Goal: Check status: Check status

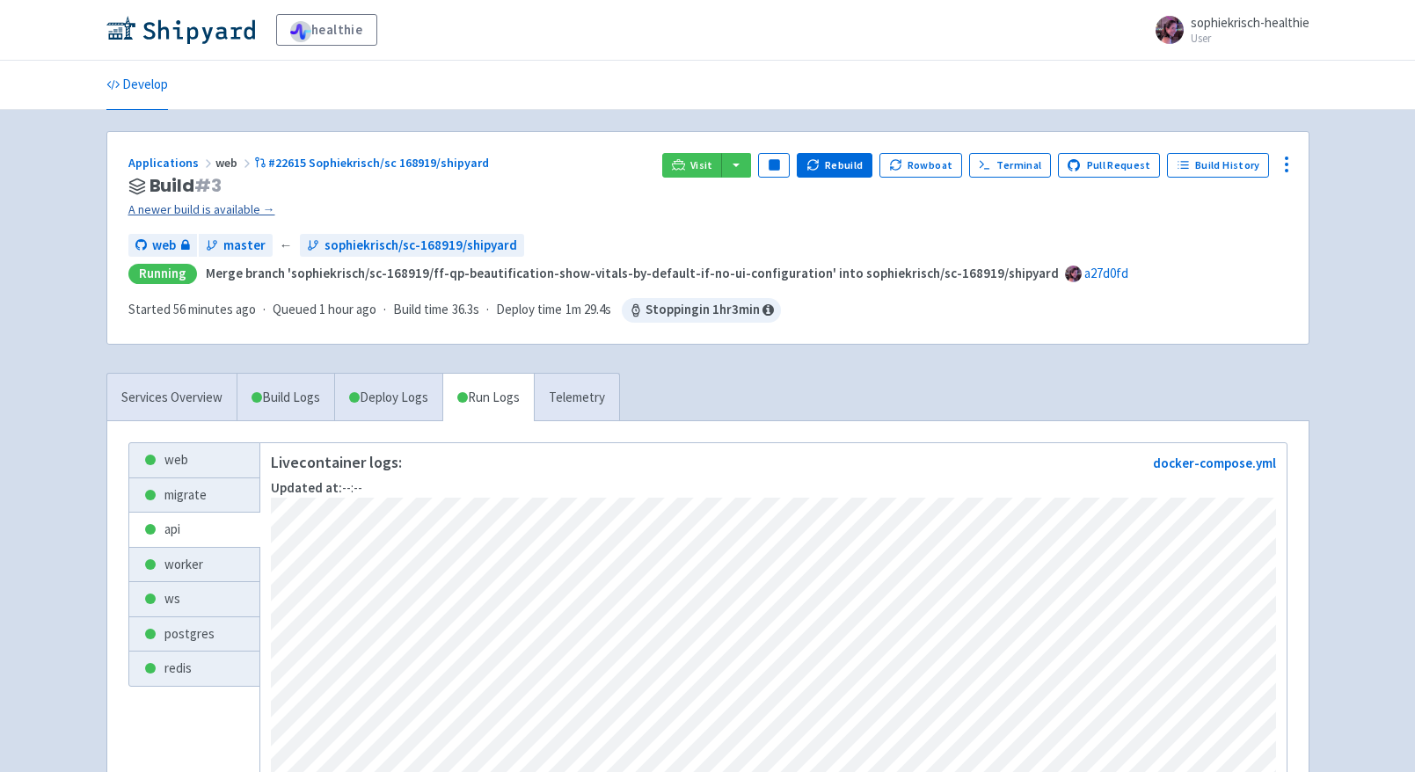
click at [245, 211] on link "A newer build is available →" at bounding box center [388, 210] width 521 height 20
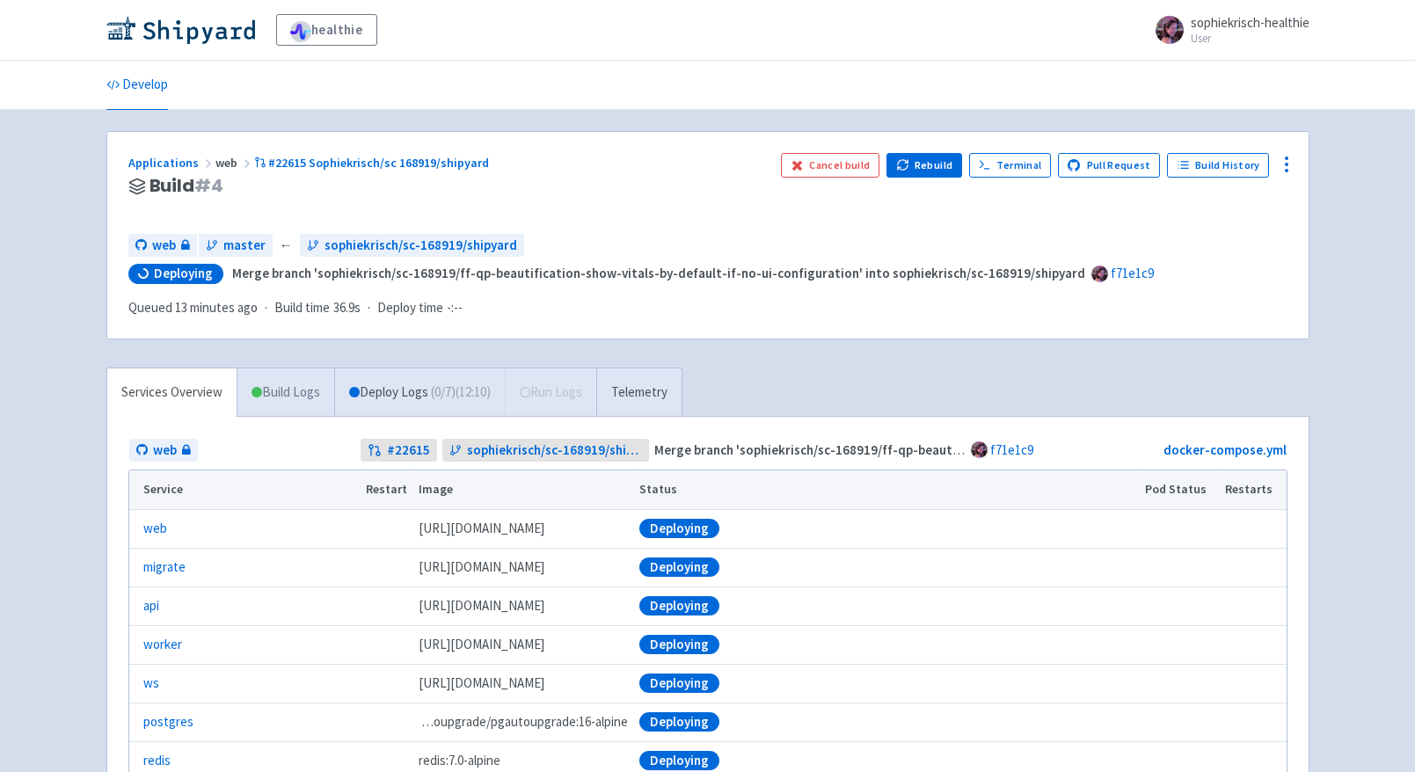
click at [291, 391] on link "Build Logs" at bounding box center [285, 393] width 97 height 48
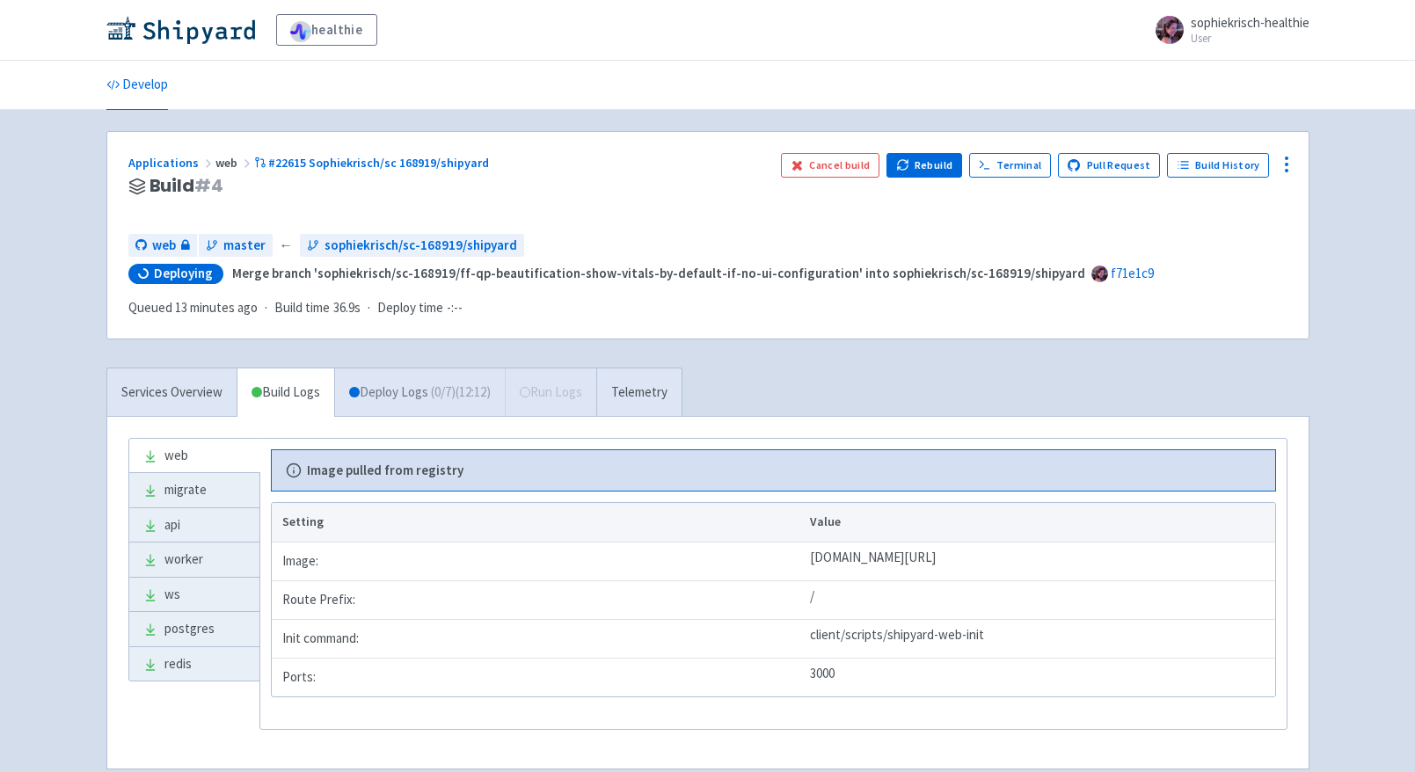
click at [372, 381] on link "Deploy Logs ( 0 / 7 ) (12:12)" at bounding box center [419, 393] width 171 height 48
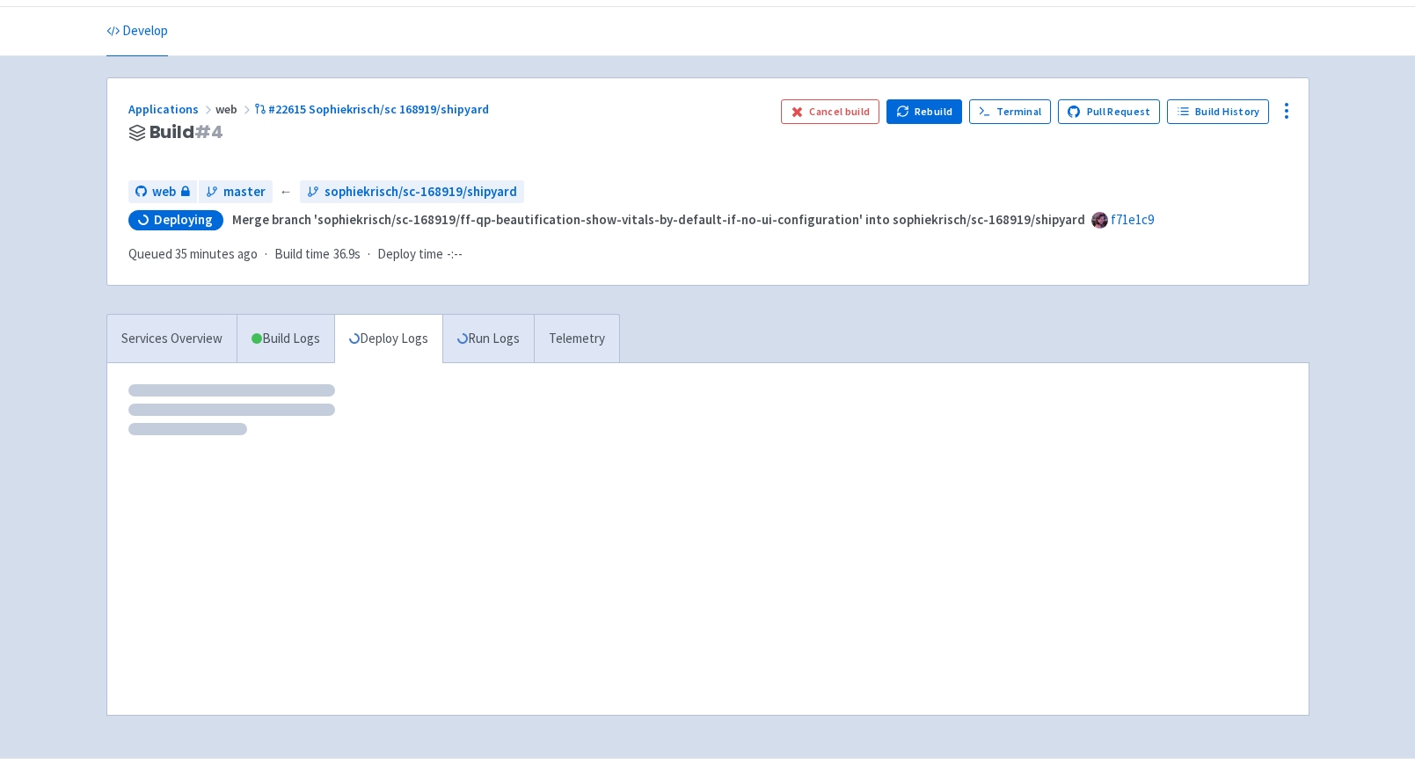
scroll to position [94, 0]
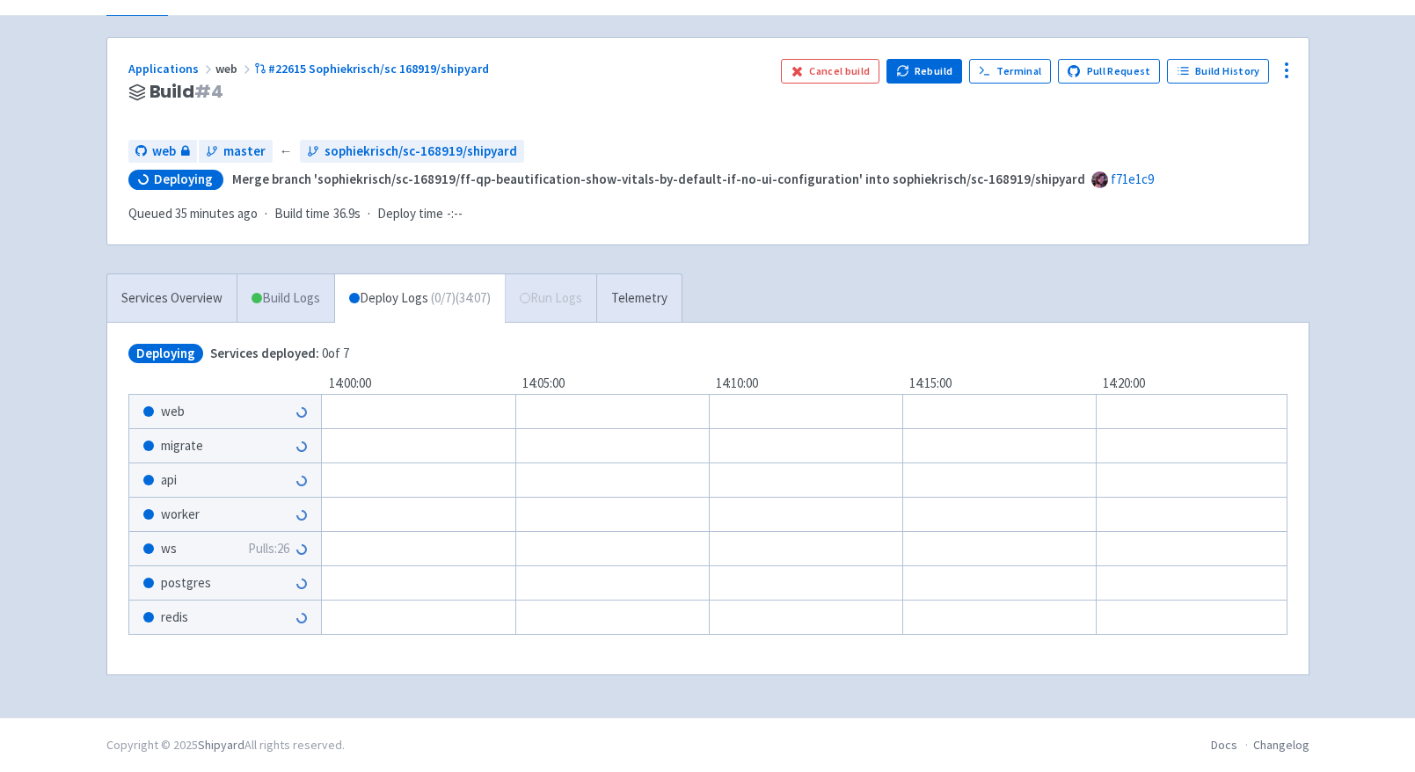
click at [284, 296] on link "Build Logs" at bounding box center [285, 298] width 97 height 48
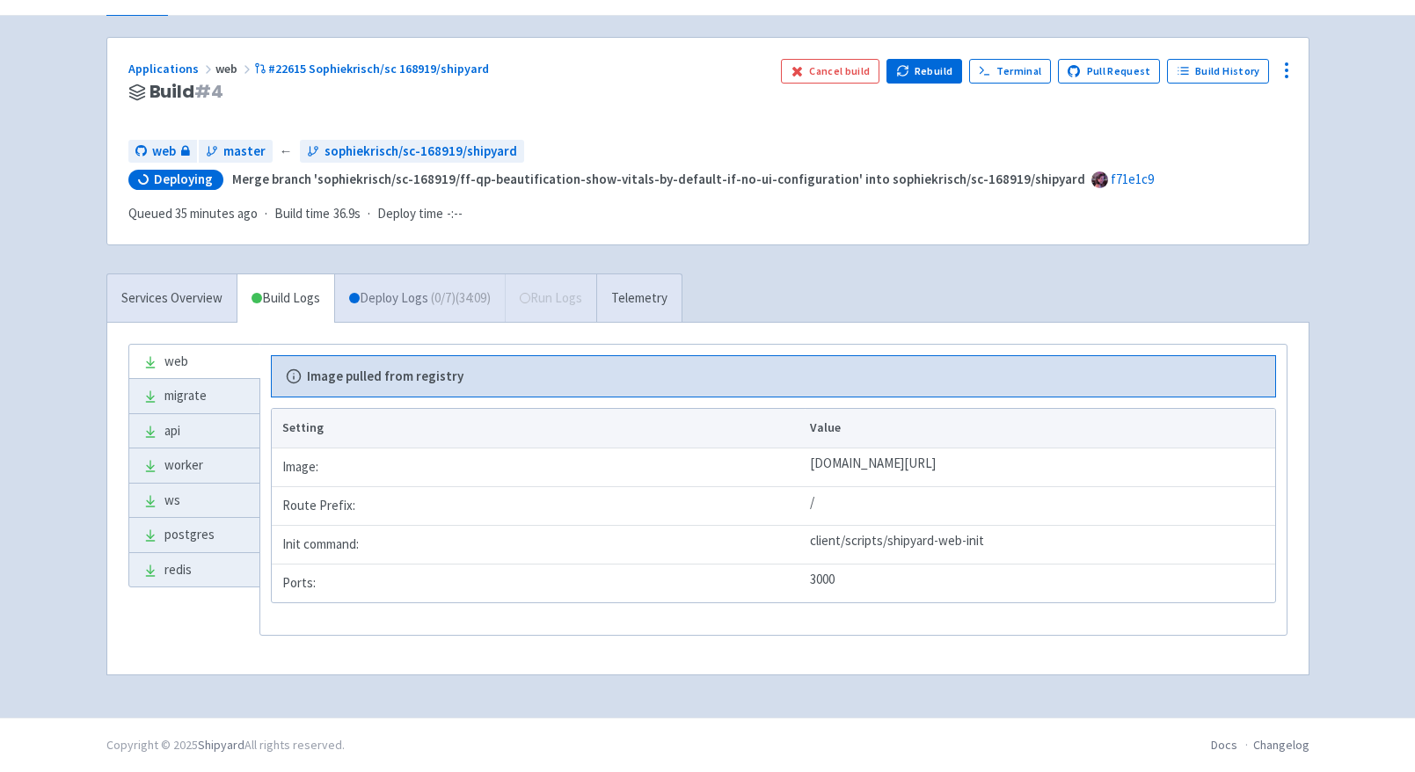
click at [376, 294] on link "Deploy Logs ( 0 / 7 ) (34:09)" at bounding box center [419, 298] width 171 height 48
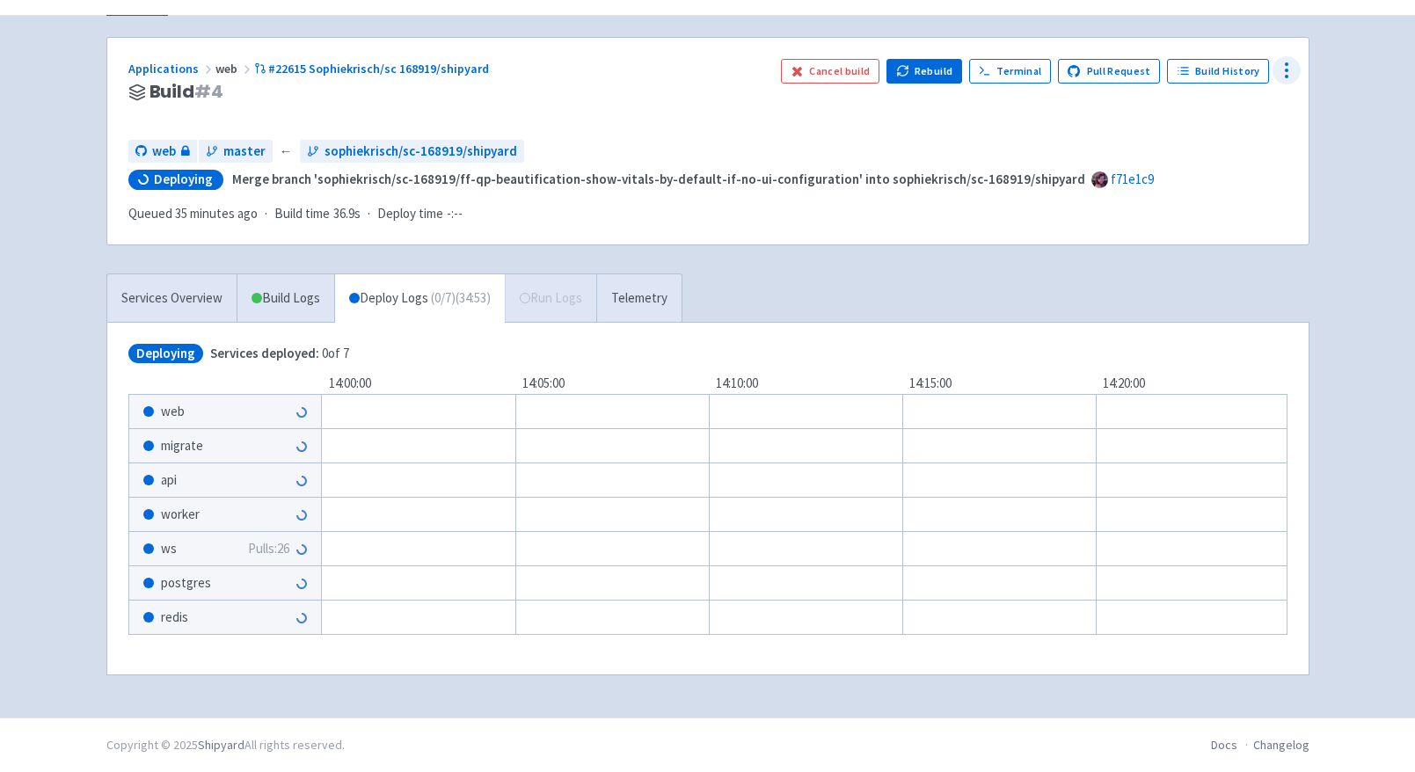
click at [1284, 71] on icon at bounding box center [1286, 70] width 21 height 21
click at [1212, 132] on span "Data Dashboard" at bounding box center [1201, 140] width 89 height 25
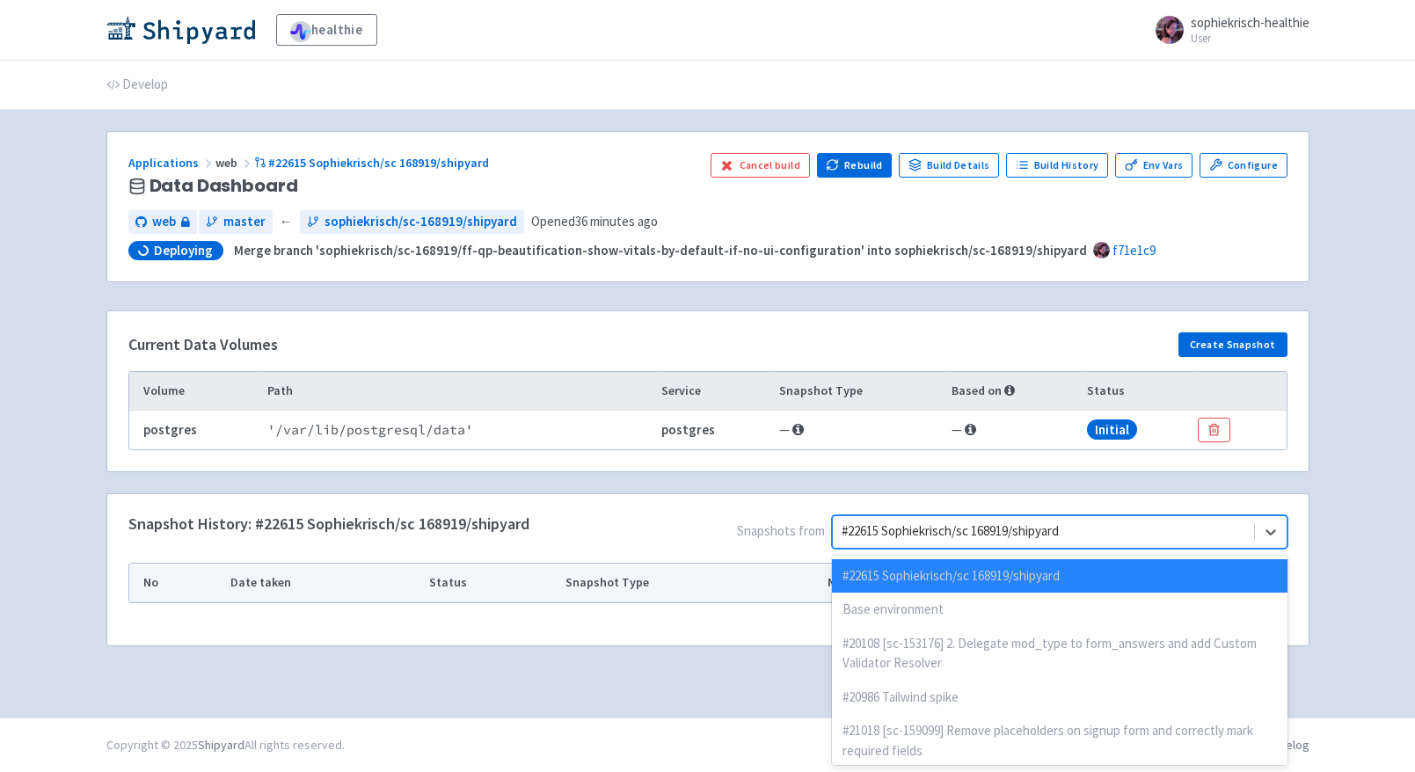
click at [1040, 534] on div at bounding box center [1043, 532] width 403 height 24
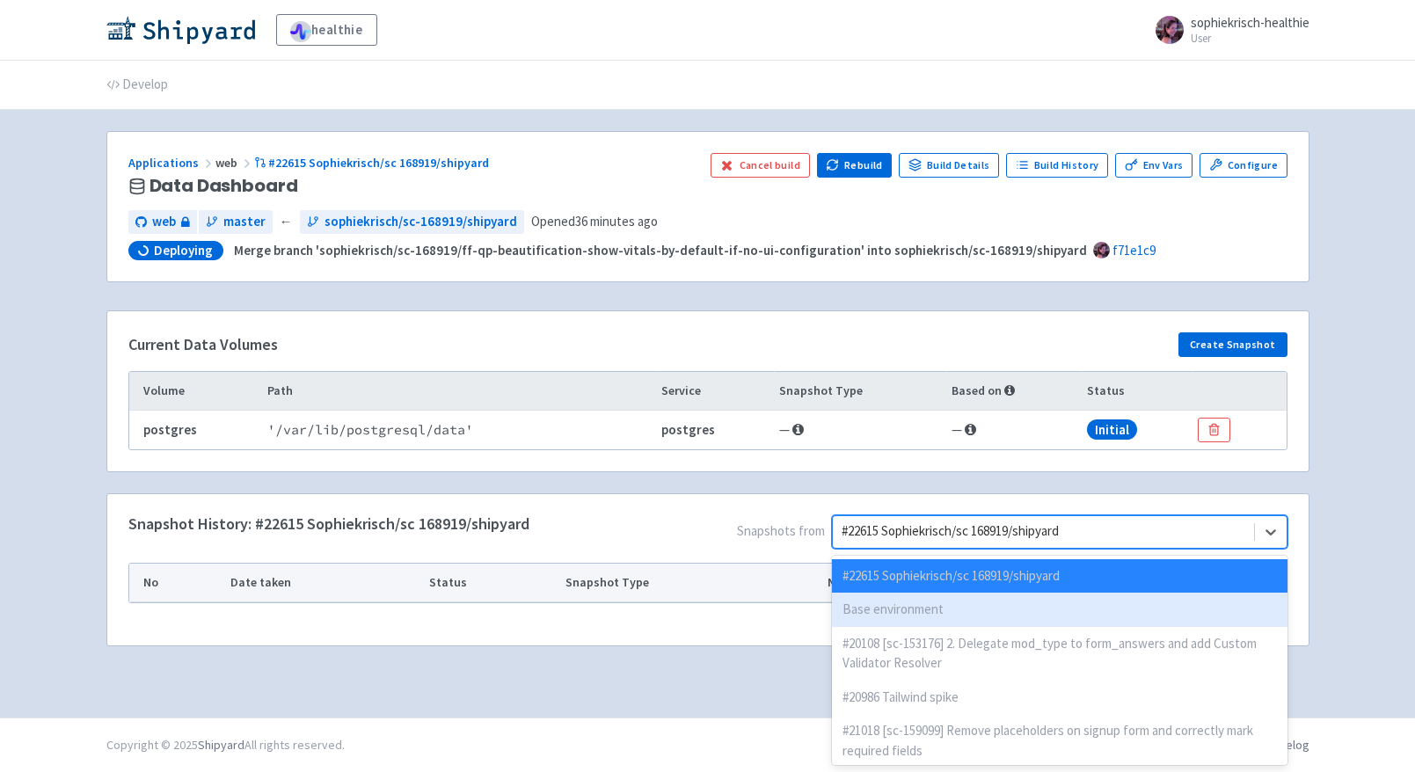
click at [951, 604] on div "Base environment" at bounding box center [1059, 610] width 455 height 34
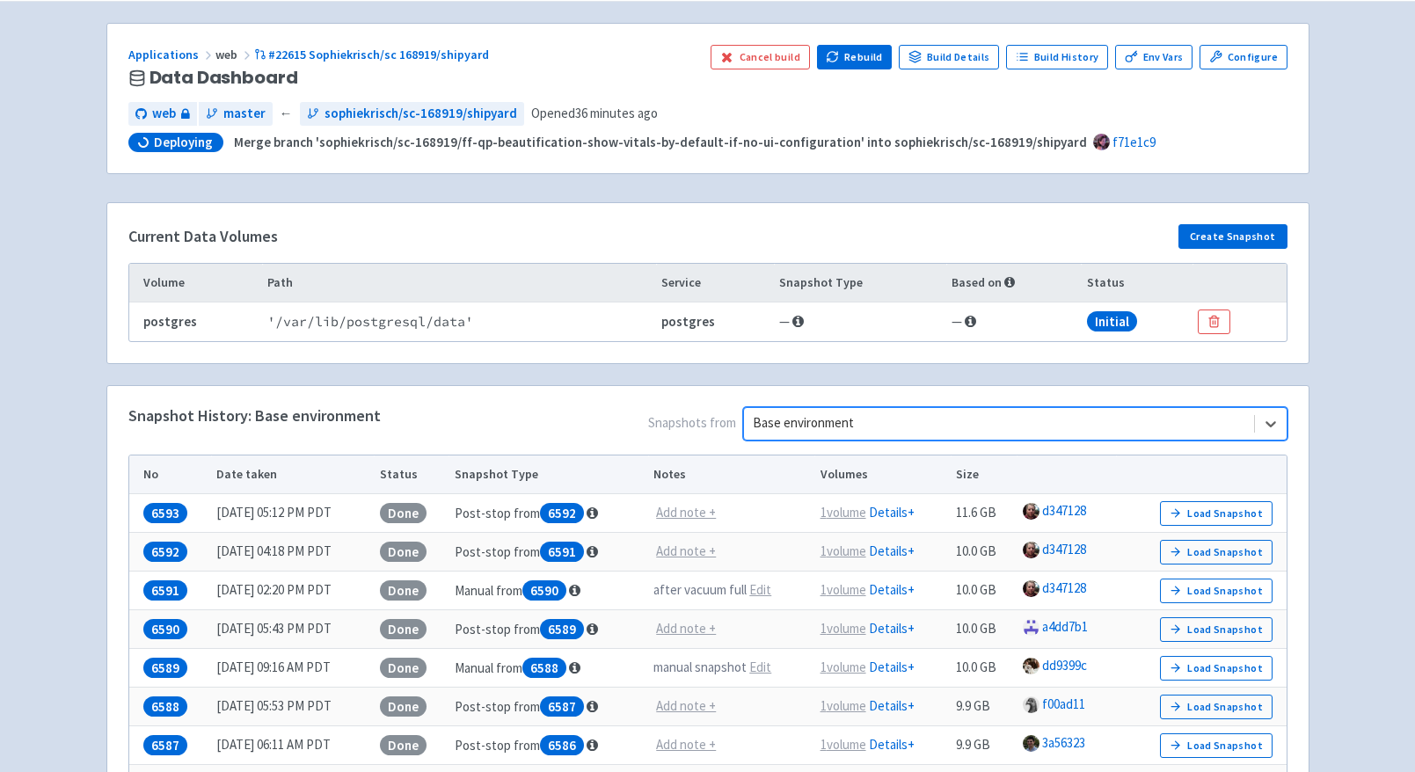
scroll to position [112, 0]
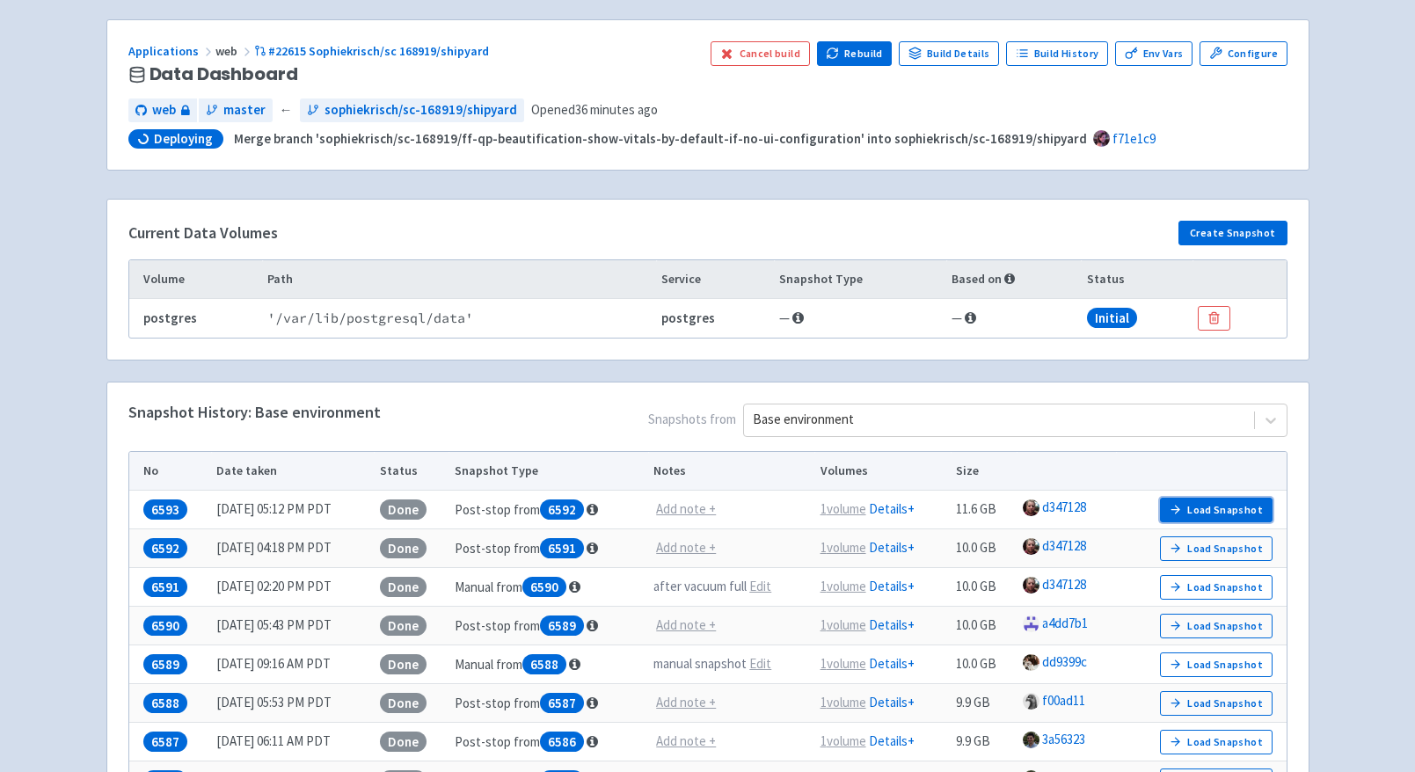
click at [1205, 511] on button "Load Snapshot" at bounding box center [1216, 510] width 113 height 25
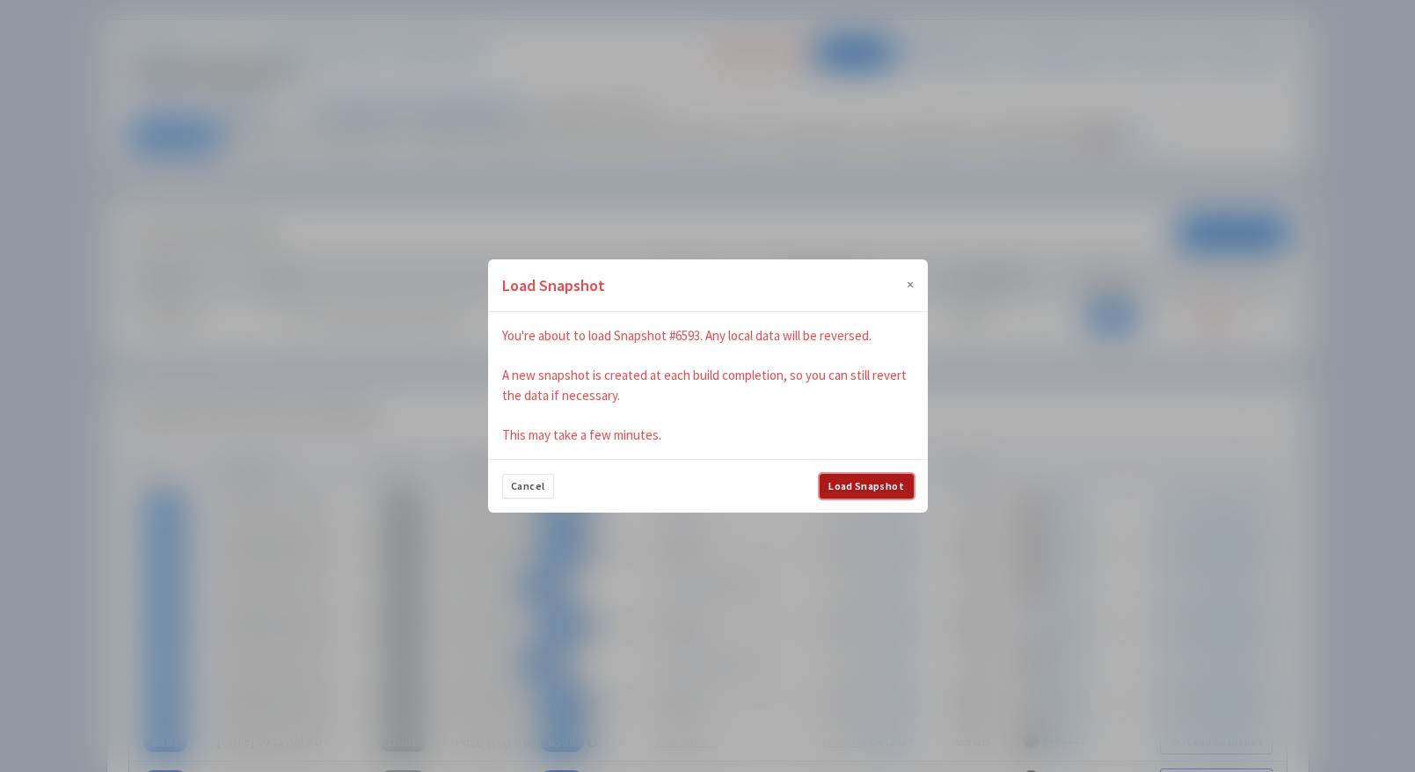
click at [862, 483] on button "Load Snapshot" at bounding box center [867, 486] width 94 height 25
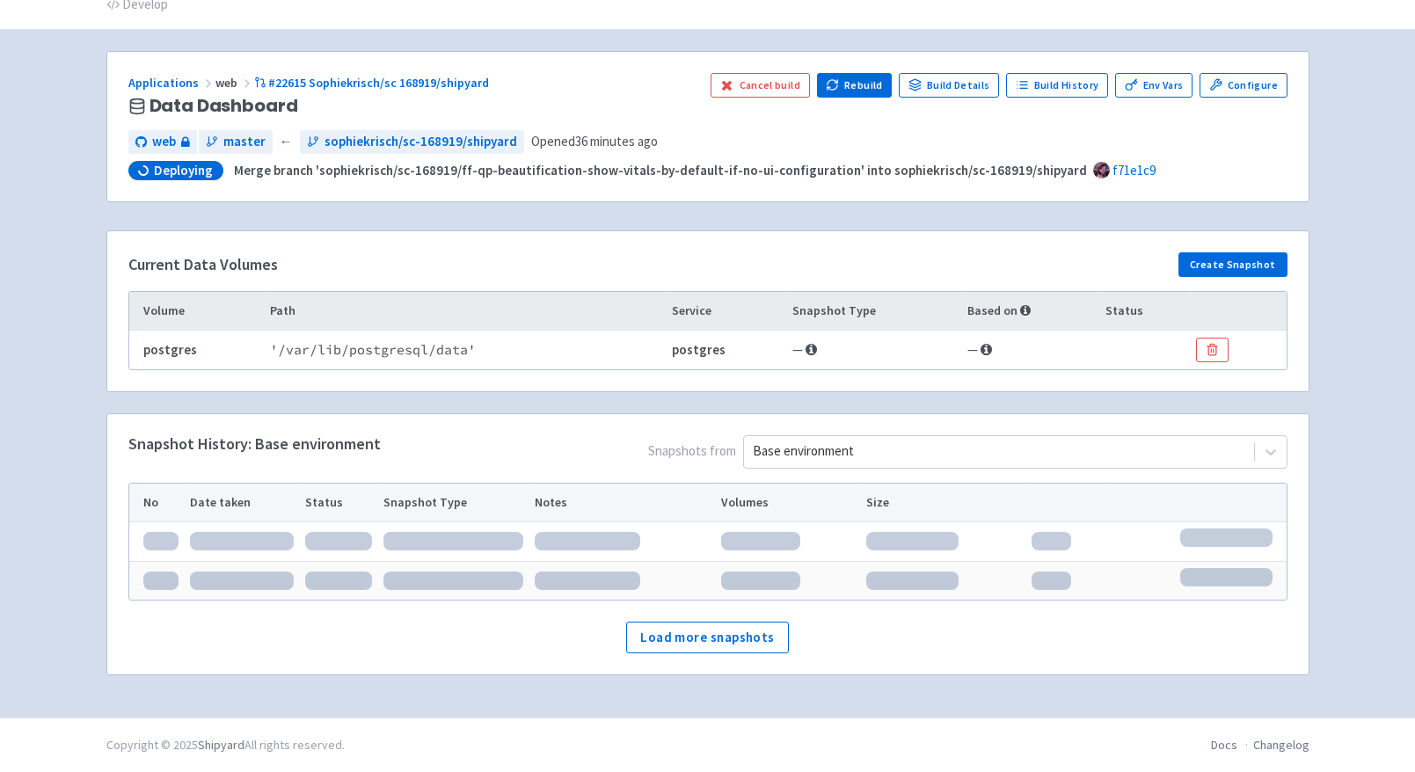
scroll to position [10, 0]
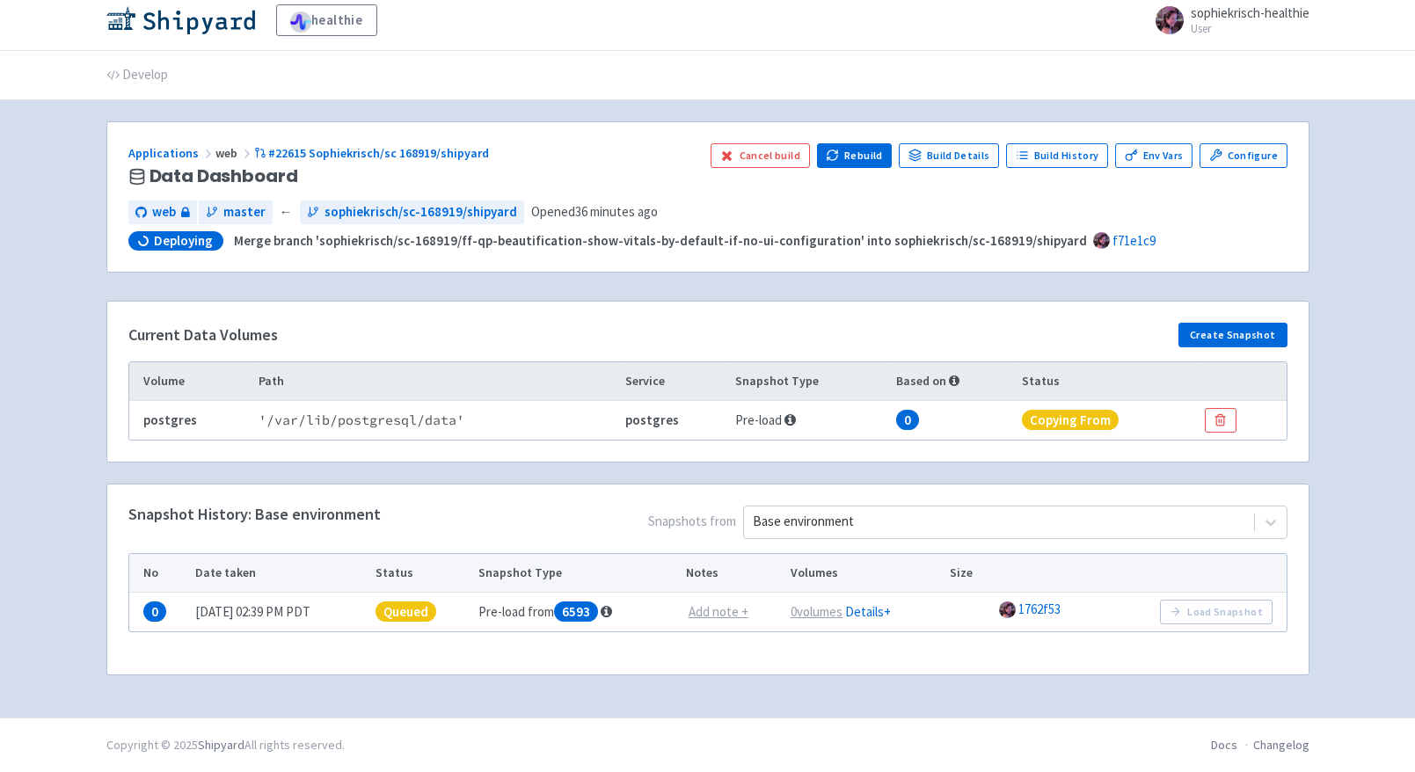
click at [198, 242] on span "Deploying" at bounding box center [183, 241] width 59 height 18
click at [1063, 143] on link "Build History" at bounding box center [1057, 155] width 102 height 25
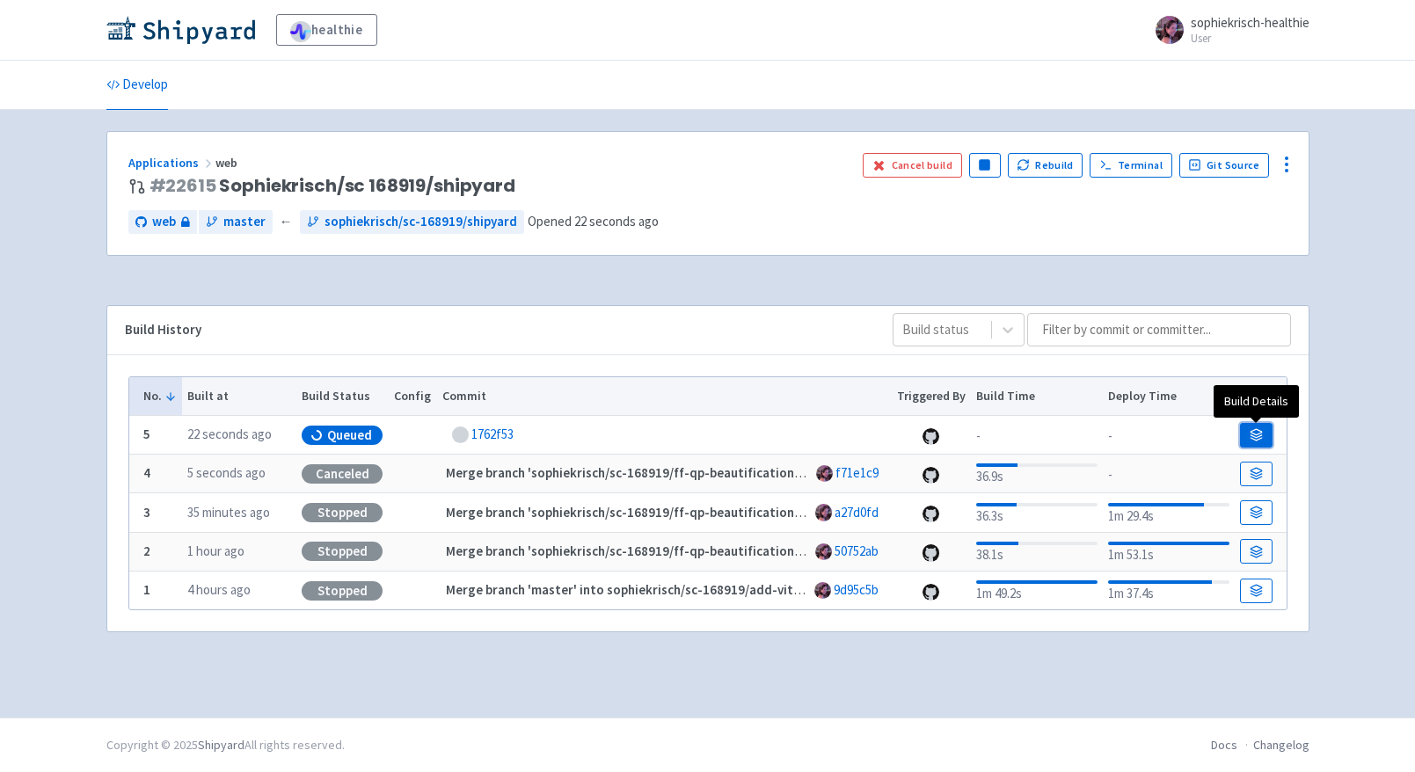
click at [1246, 441] on link at bounding box center [1256, 435] width 32 height 25
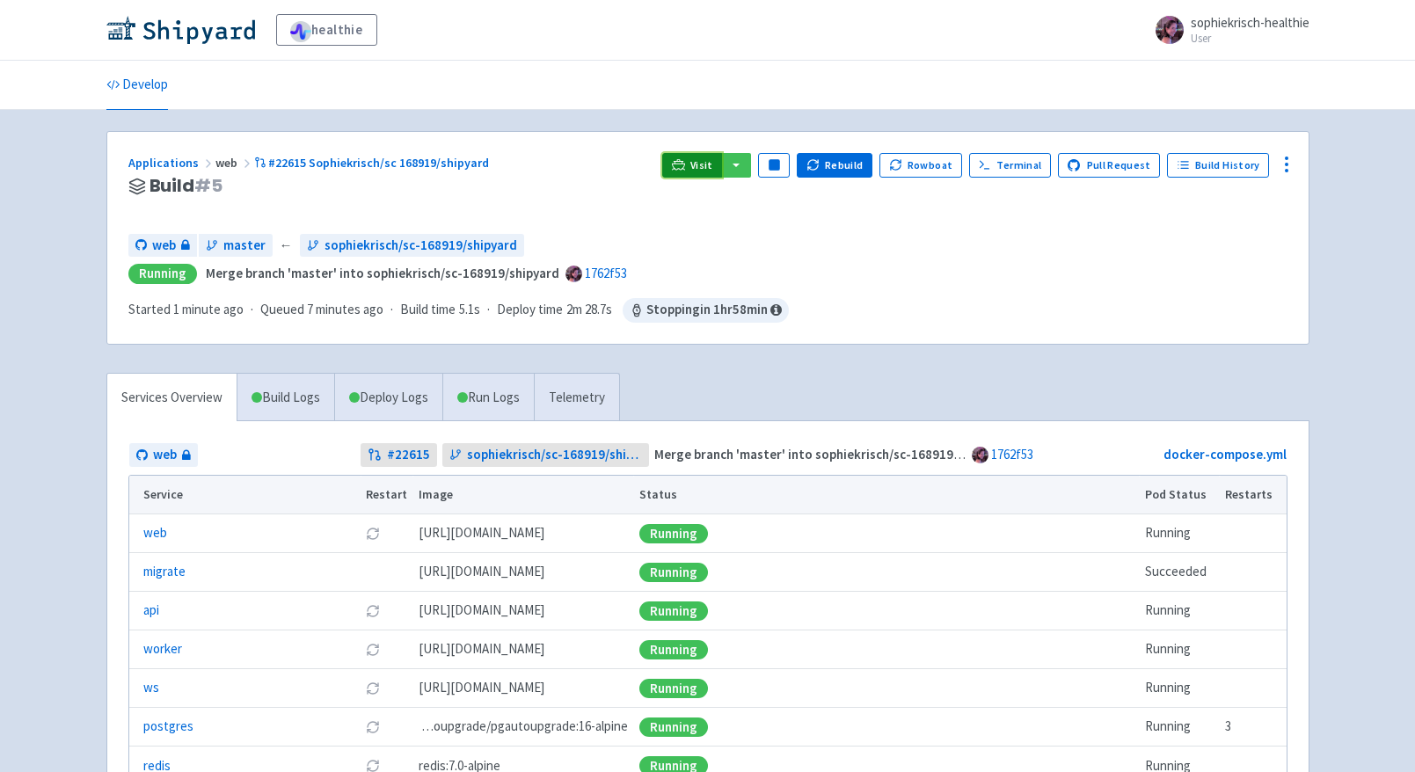
click at [713, 159] on span "Visit" at bounding box center [701, 165] width 23 height 14
click at [494, 397] on link "Run Logs" at bounding box center [487, 398] width 91 height 48
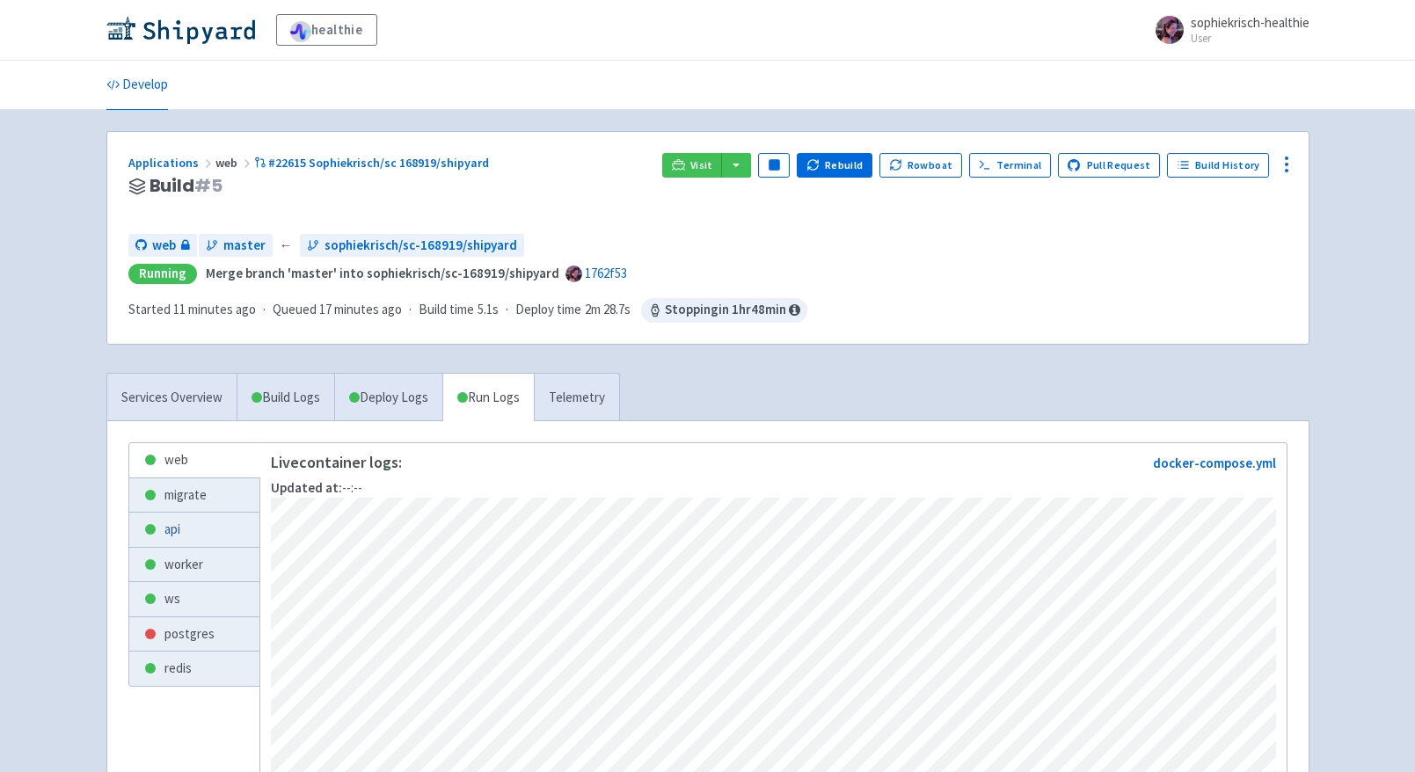
click at [188, 526] on link "api" at bounding box center [194, 530] width 130 height 34
click at [207, 639] on link "postgres" at bounding box center [194, 634] width 130 height 34
click at [200, 533] on link "api" at bounding box center [194, 530] width 130 height 34
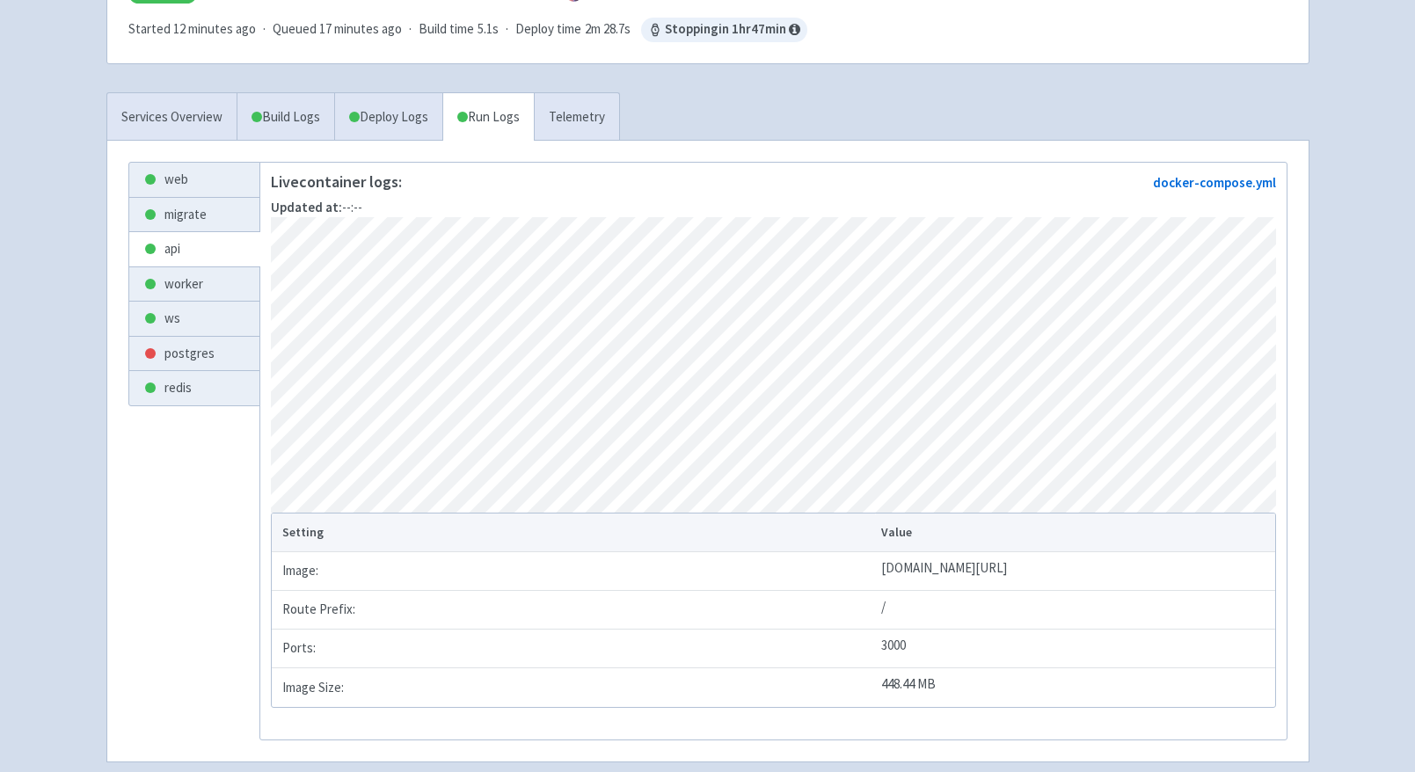
scroll to position [307, 0]
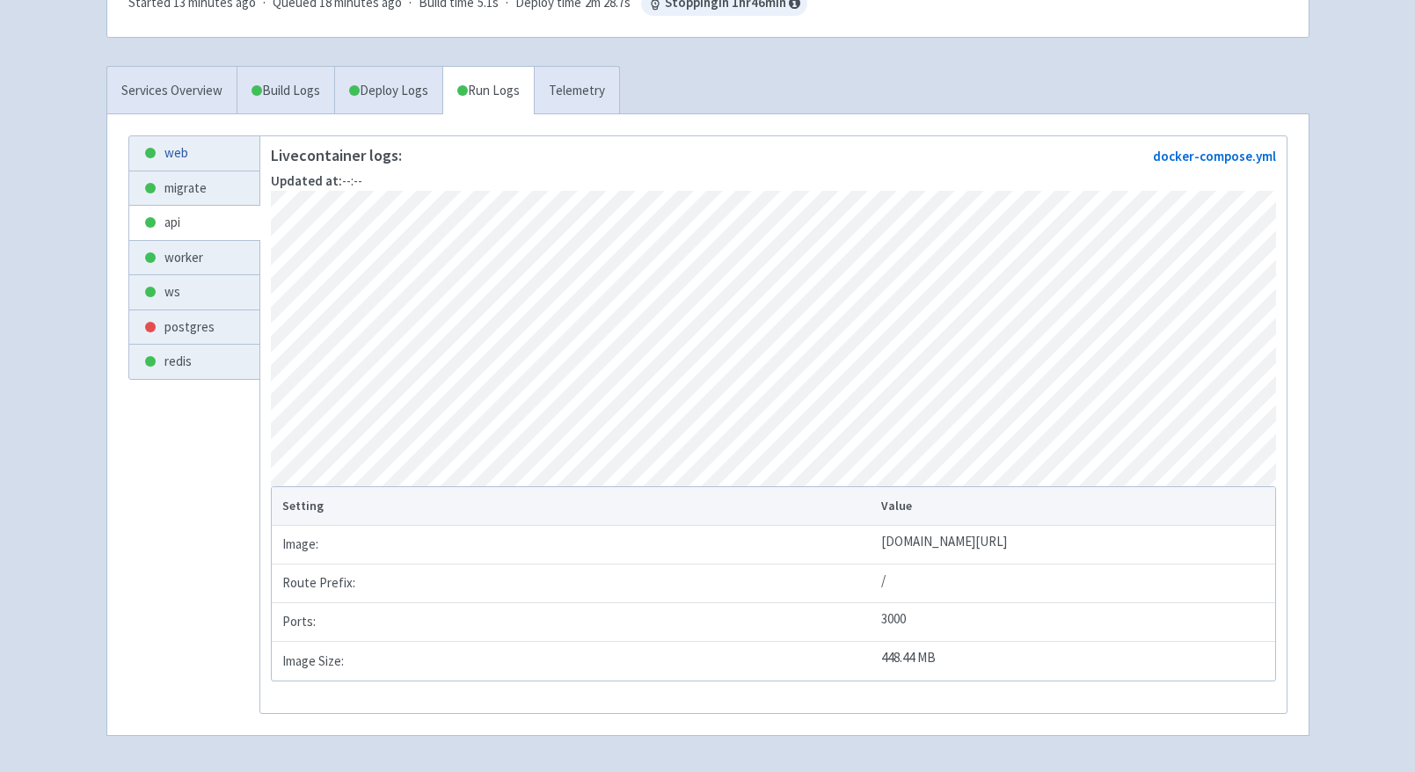
click at [225, 159] on link "web" at bounding box center [194, 153] width 130 height 34
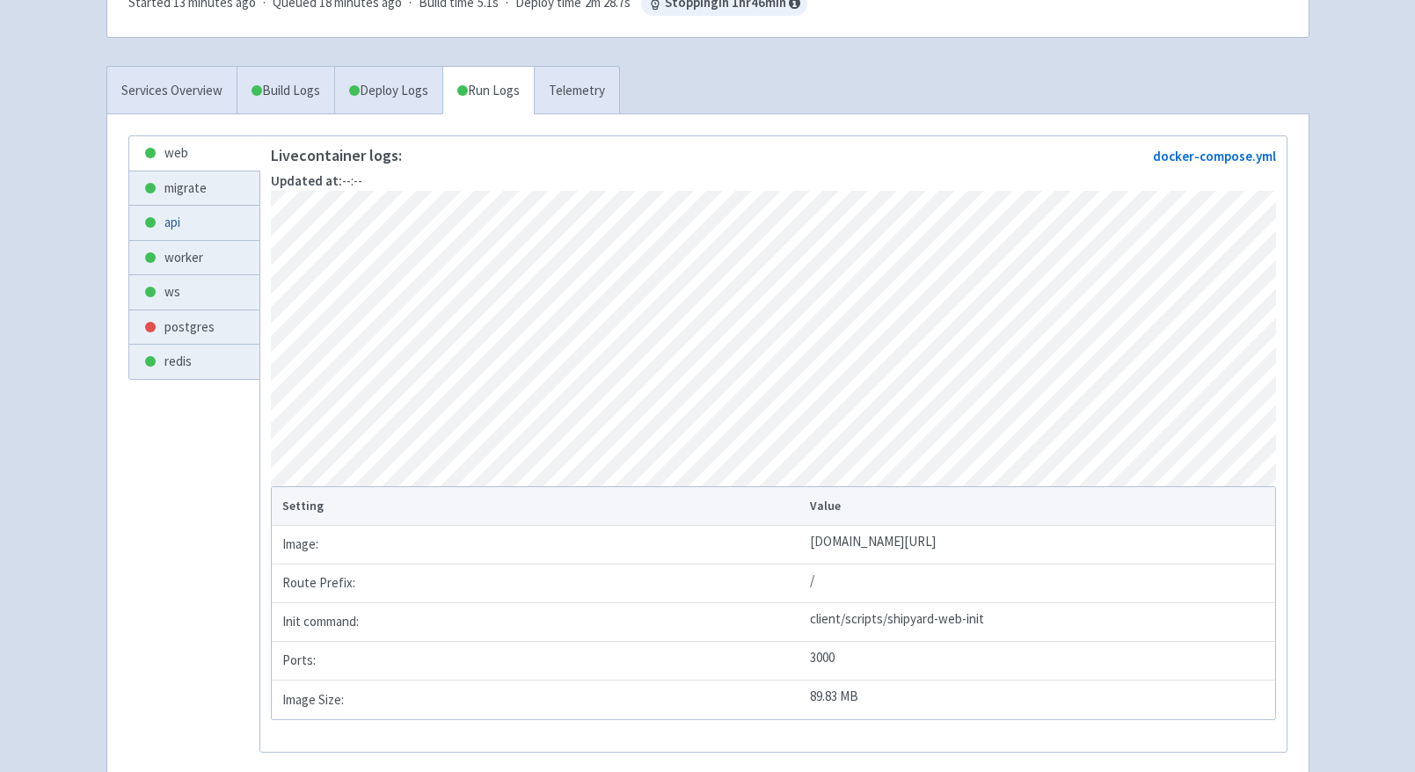
click at [214, 230] on link "api" at bounding box center [194, 223] width 130 height 34
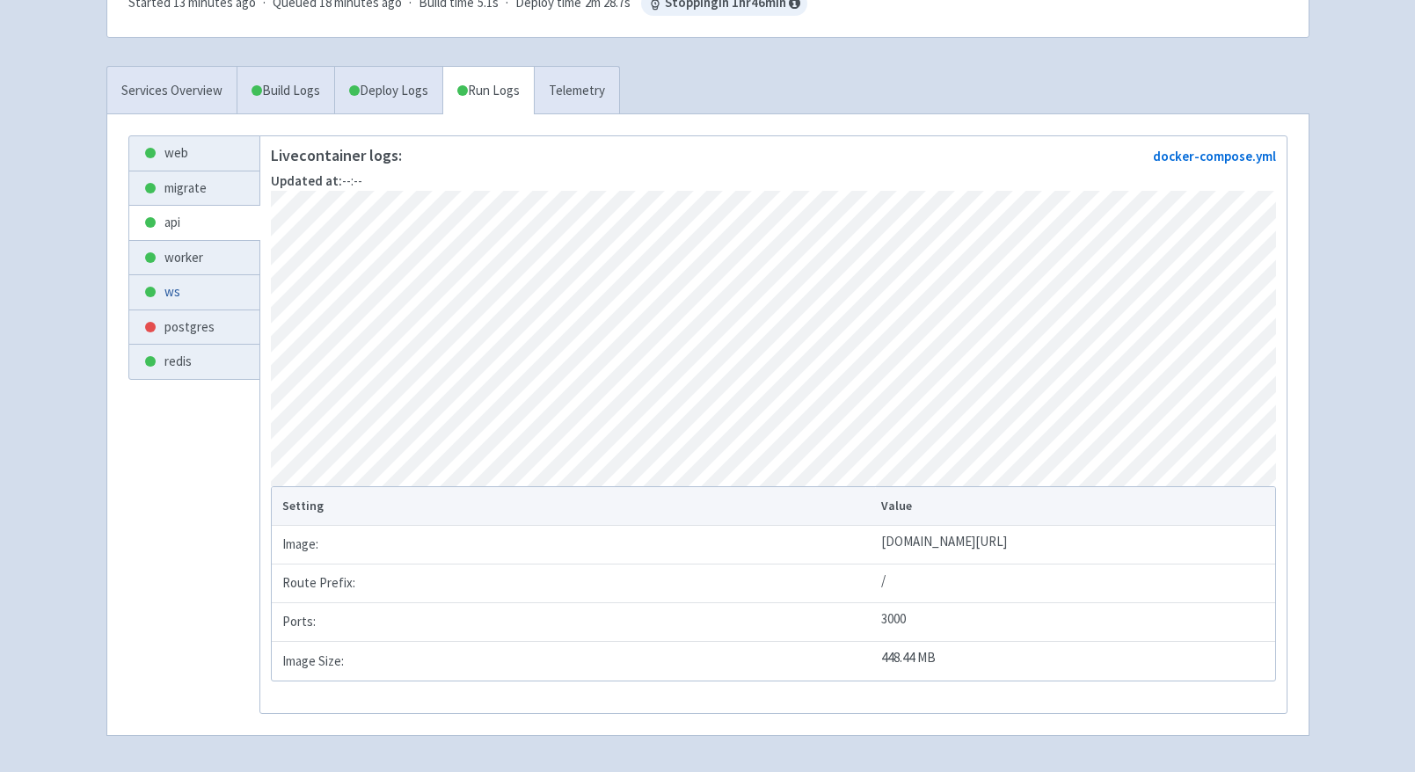
click at [204, 292] on link "ws" at bounding box center [194, 292] width 130 height 34
click at [173, 221] on link "api" at bounding box center [194, 223] width 130 height 34
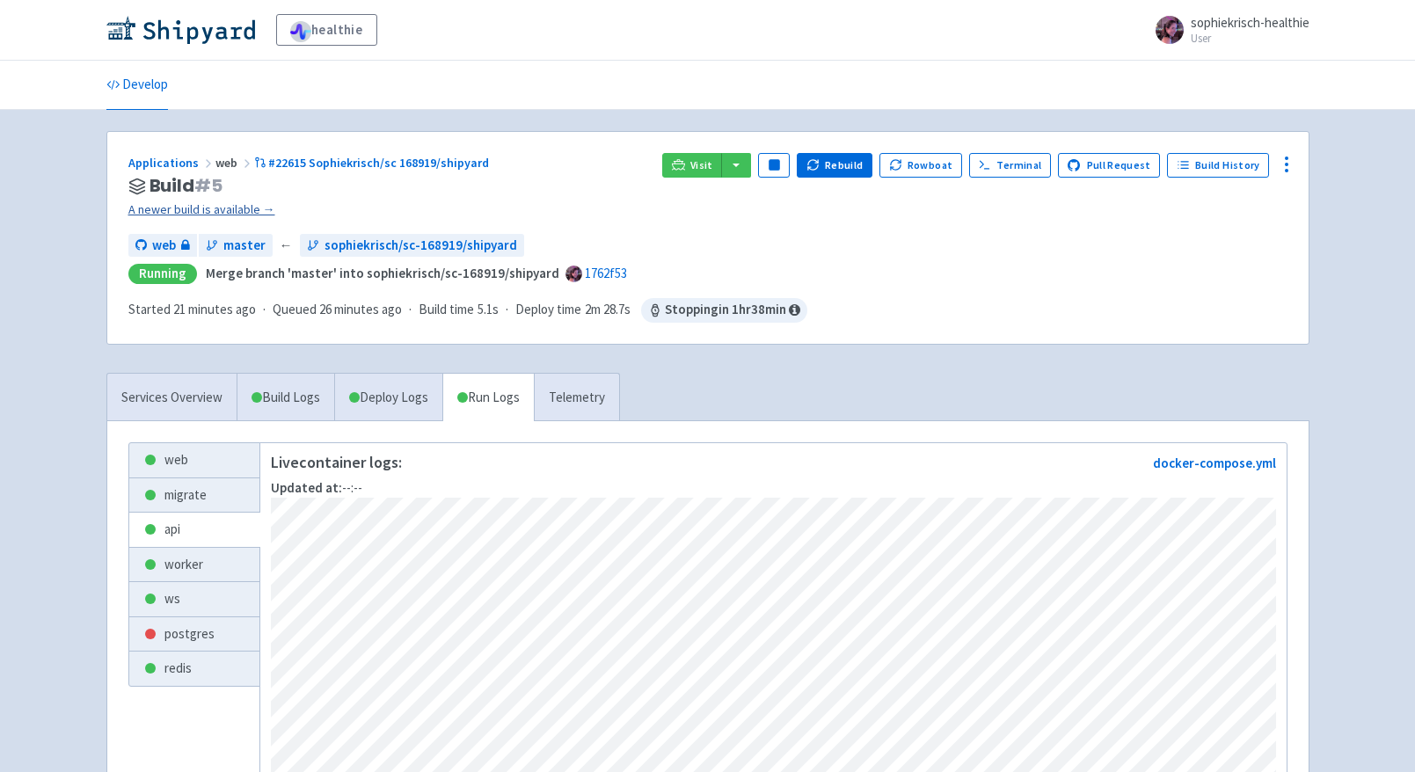
click at [235, 208] on link "A newer build is available →" at bounding box center [388, 210] width 521 height 20
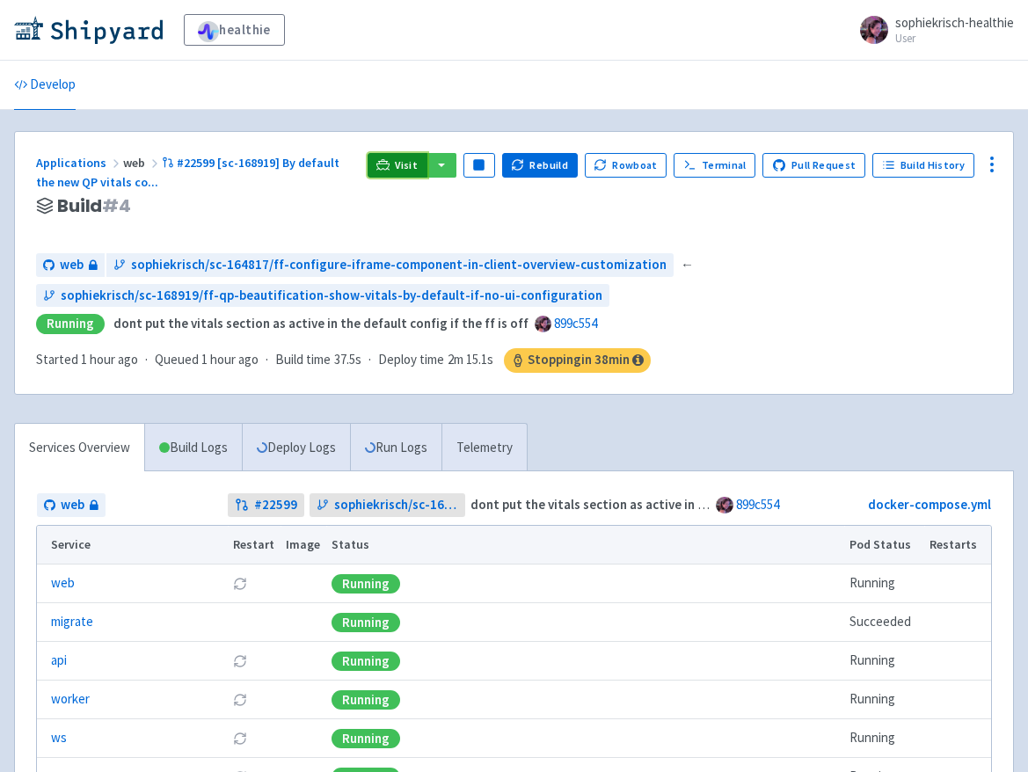
click at [408, 169] on span "Visit" at bounding box center [406, 165] width 23 height 14
